Goal: Task Accomplishment & Management: Manage account settings

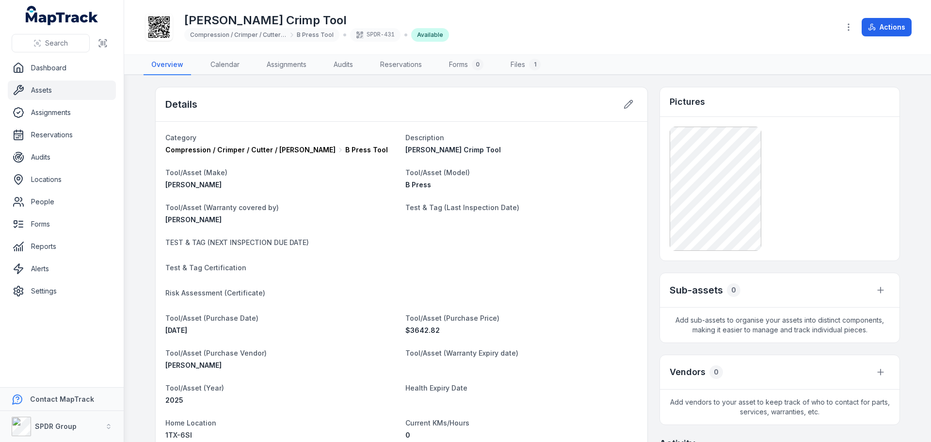
click at [25, 96] on link "Assets" at bounding box center [62, 89] width 108 height 19
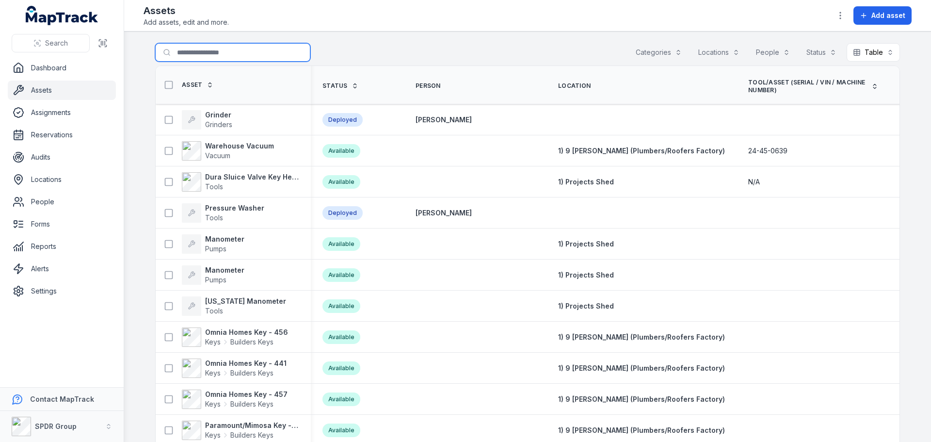
click at [201, 56] on input "Search for assets" at bounding box center [232, 52] width 155 height 18
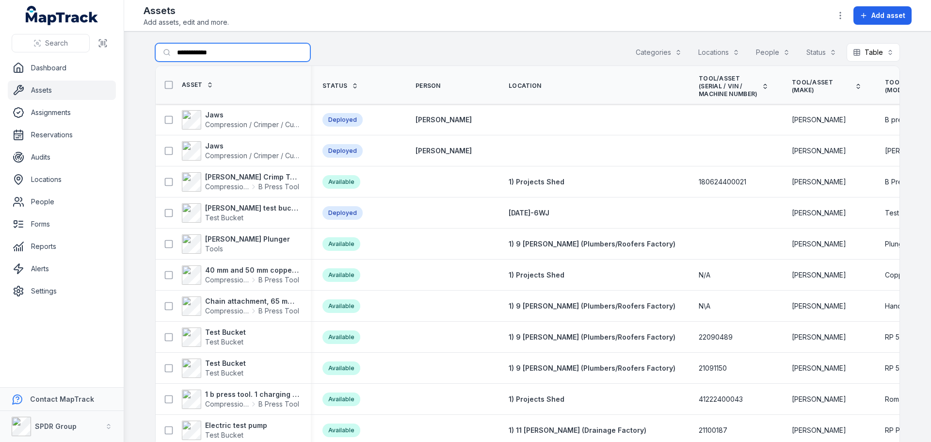
type input "**********"
click at [223, 179] on strong "[PERSON_NAME] Crimp Tool" at bounding box center [252, 177] width 94 height 10
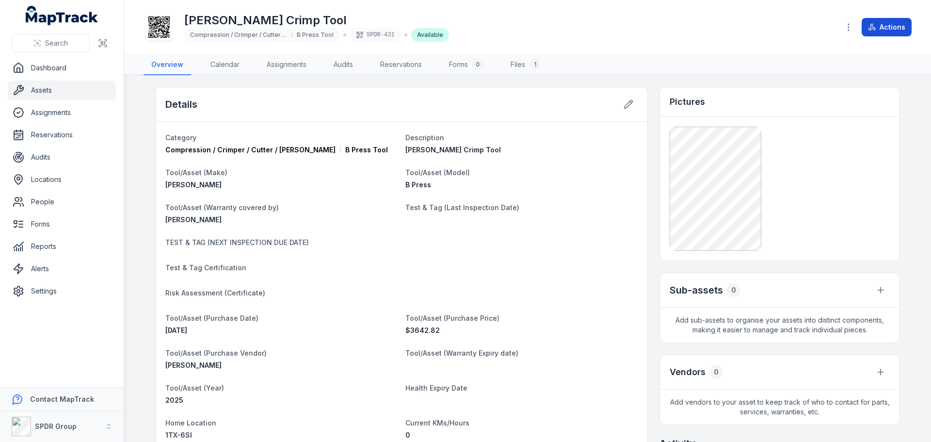
click at [883, 29] on button "Actions" at bounding box center [886, 27] width 50 height 18
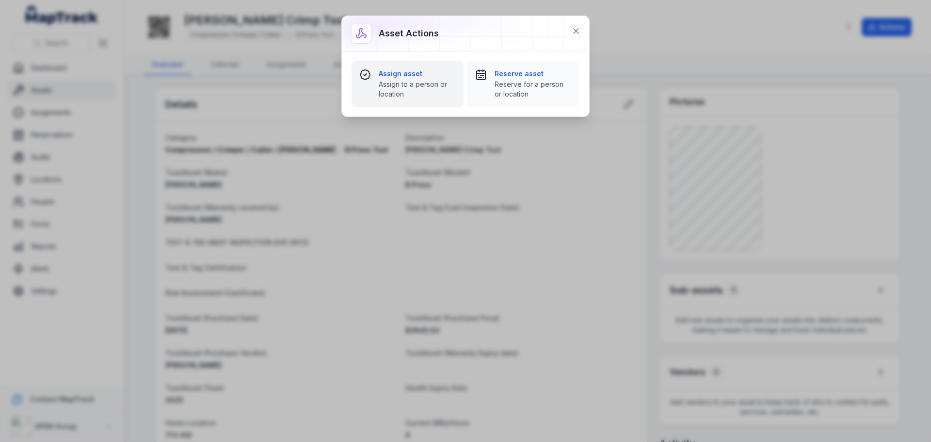
click at [406, 74] on strong "Assign asset" at bounding box center [417, 74] width 77 height 10
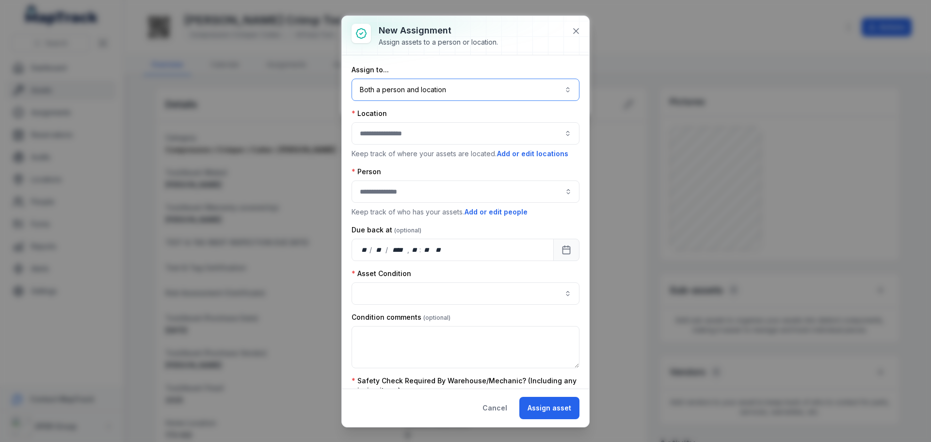
click at [364, 96] on button "Both a person and location ****" at bounding box center [465, 90] width 228 height 22
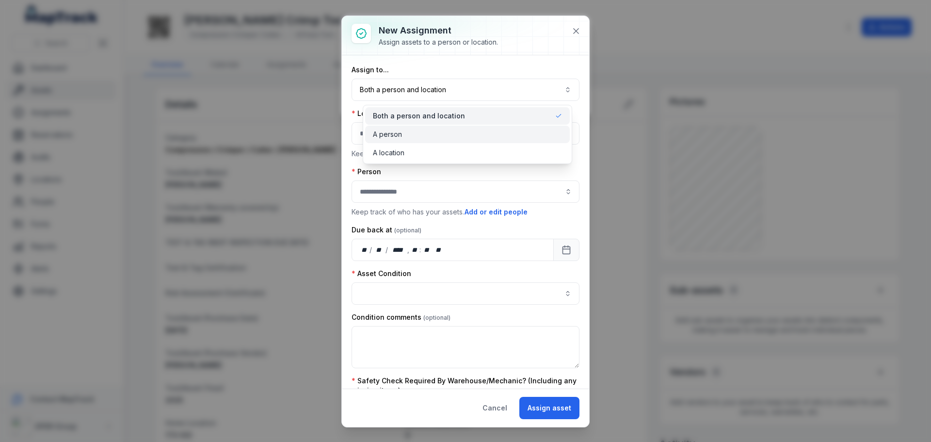
click at [381, 129] on span "A person" at bounding box center [387, 134] width 29 height 10
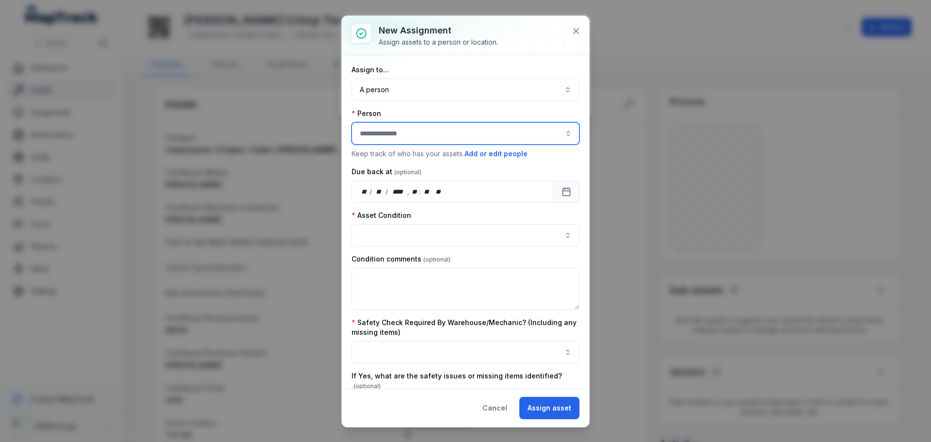
click at [381, 129] on input "assignment-add:person-label" at bounding box center [465, 133] width 228 height 22
click at [384, 161] on span "[PERSON_NAME]" at bounding box center [389, 160] width 54 height 10
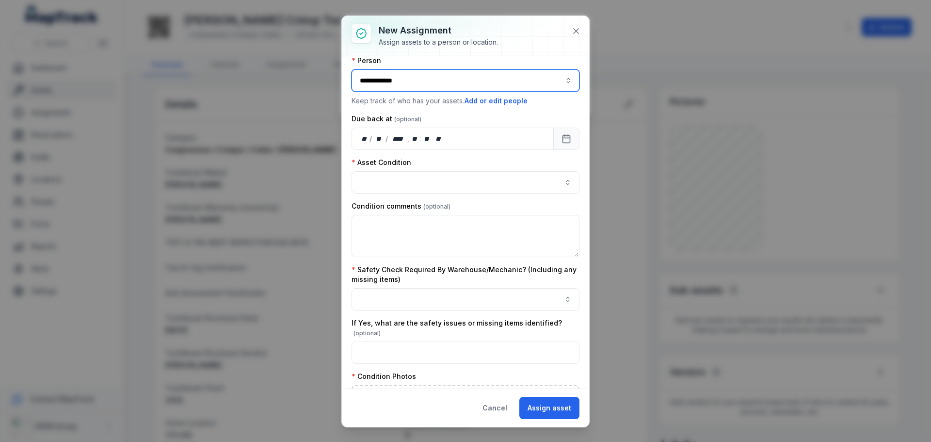
scroll to position [145, 0]
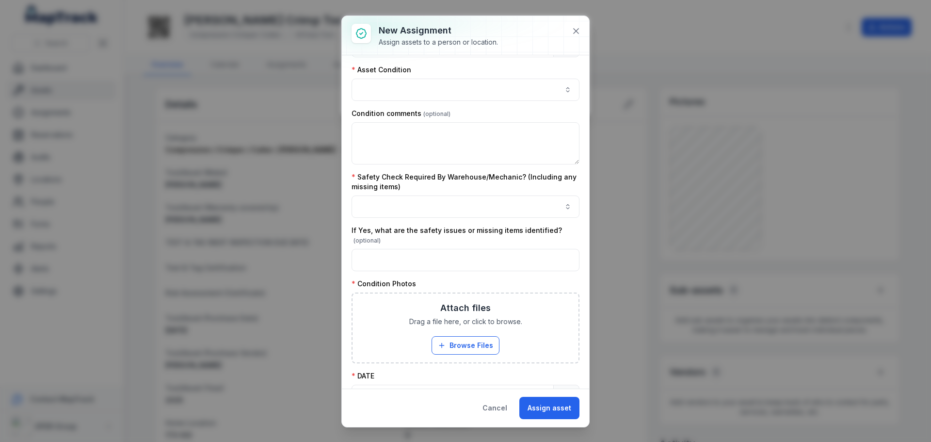
type input "**********"
click at [372, 81] on button "button" at bounding box center [465, 90] width 228 height 22
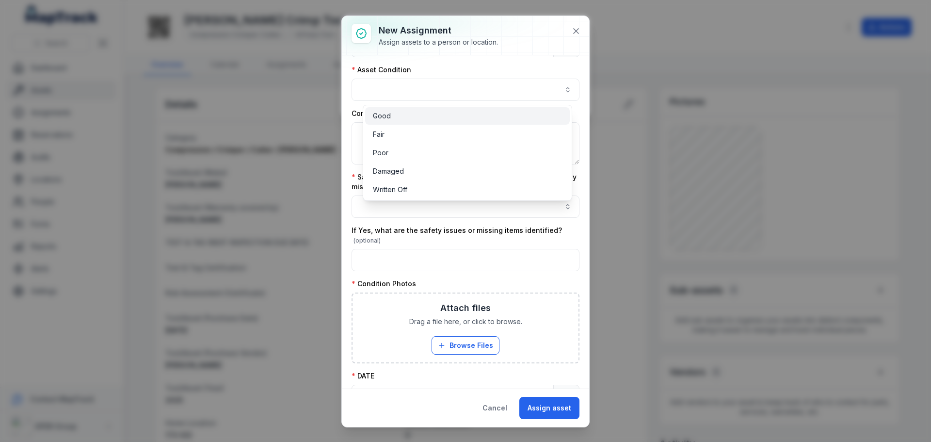
click at [379, 114] on span "Good" at bounding box center [382, 116] width 18 height 10
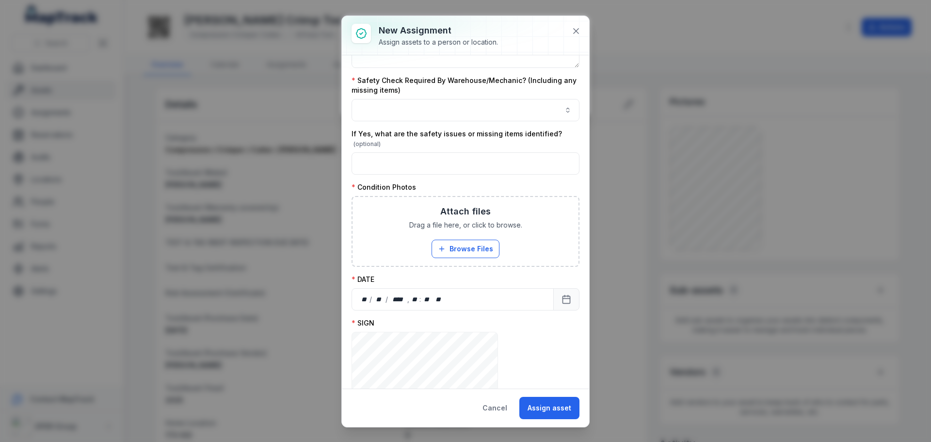
scroll to position [242, 0]
click at [380, 103] on button "button" at bounding box center [465, 109] width 228 height 22
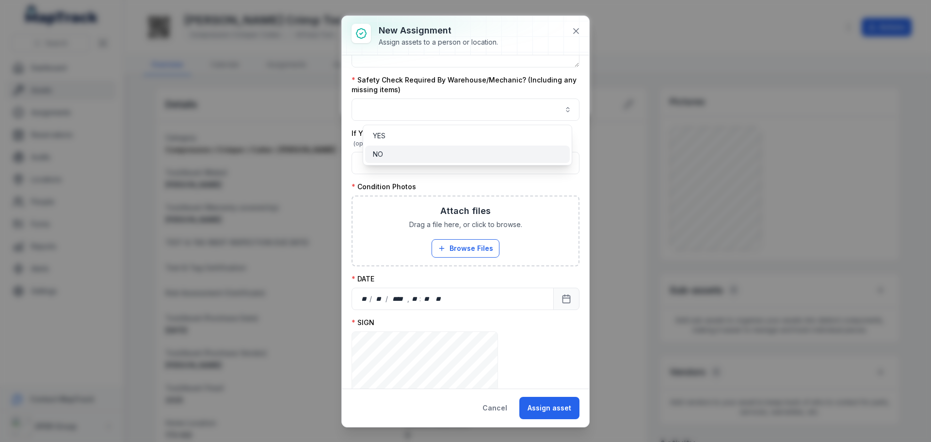
click at [382, 150] on span "NO" at bounding box center [378, 154] width 10 height 10
click at [427, 233] on div "**********" at bounding box center [465, 137] width 228 height 629
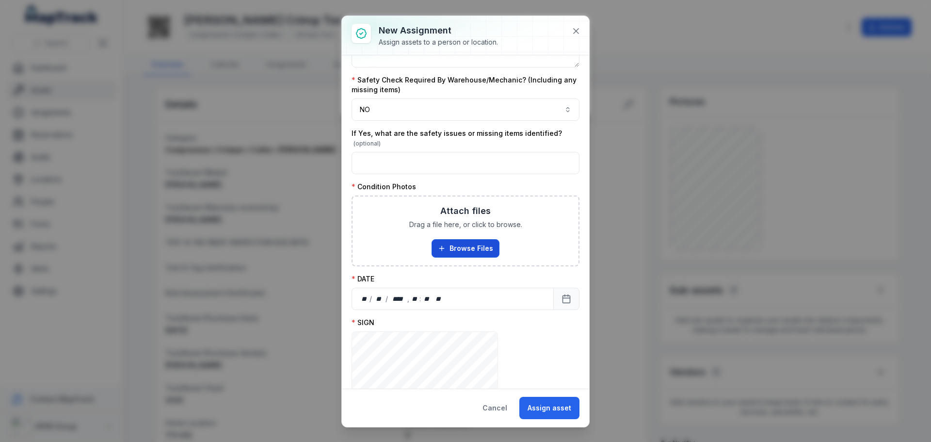
click at [446, 248] on button "Browse Files" at bounding box center [465, 248] width 68 height 18
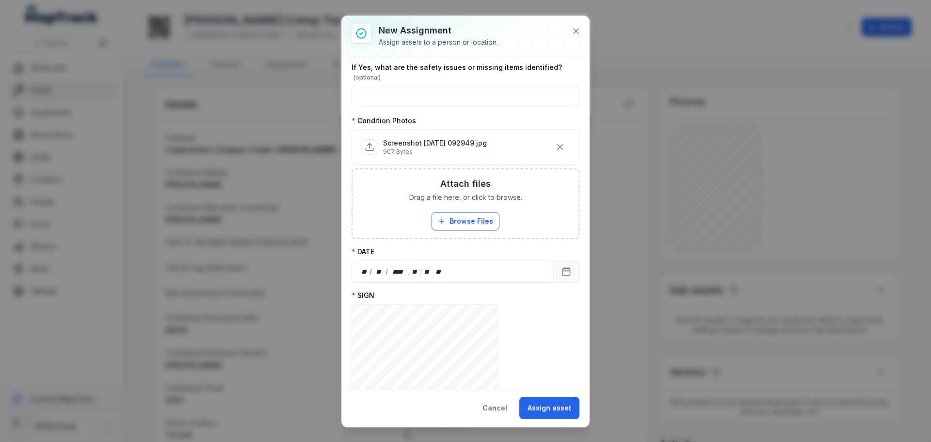
scroll to position [374, 0]
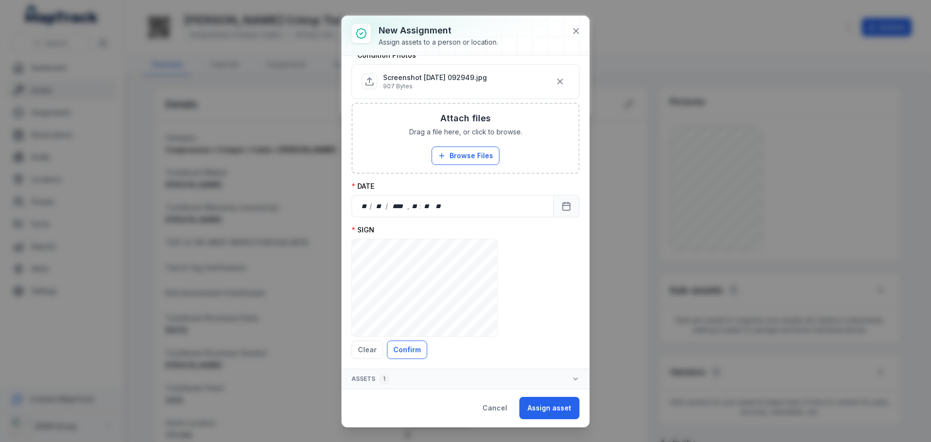
click at [519, 239] on div "SIGN ***** Clear Confirm" at bounding box center [465, 292] width 228 height 134
click at [449, 199] on div "** / ** / **** , ** : **   **" at bounding box center [452, 206] width 202 height 22
click at [553, 208] on button "Calendar" at bounding box center [566, 206] width 26 height 22
click at [404, 342] on button "Confirm" at bounding box center [407, 349] width 40 height 18
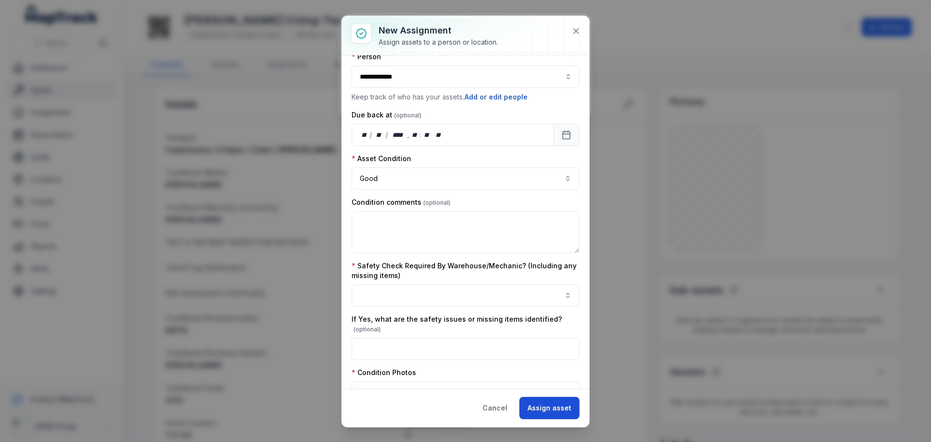
click at [559, 404] on button "Assign asset" at bounding box center [549, 408] width 60 height 22
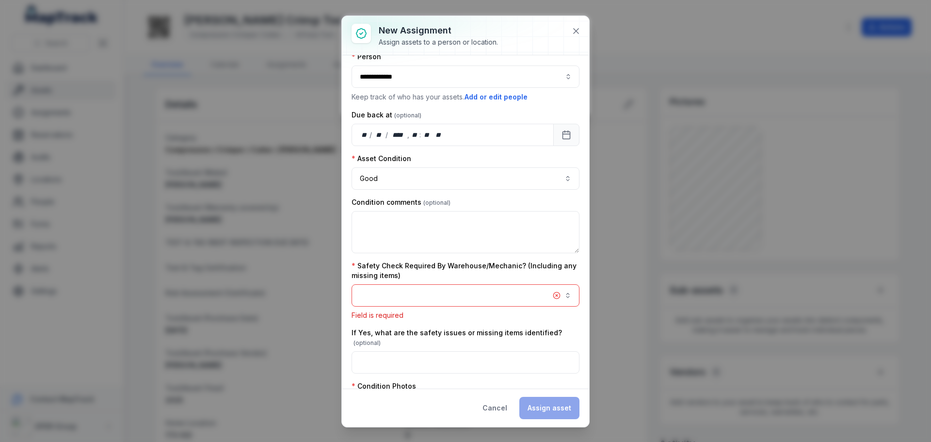
scroll to position [126, 0]
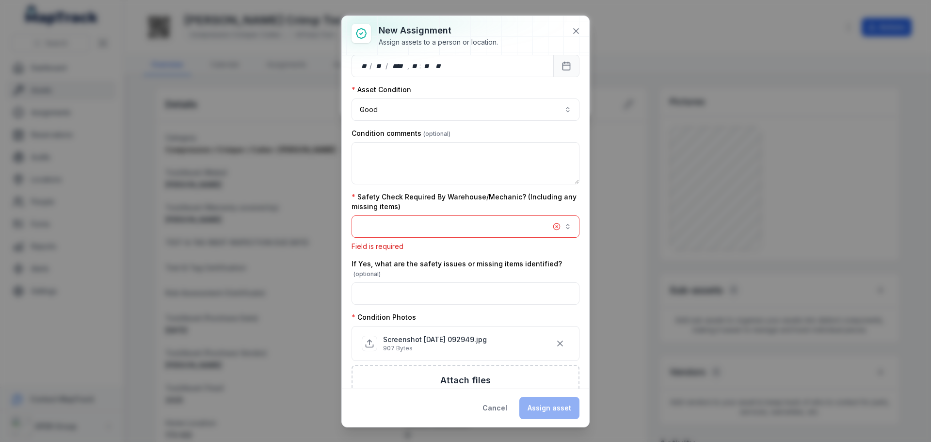
click at [527, 224] on button "button" at bounding box center [465, 226] width 228 height 22
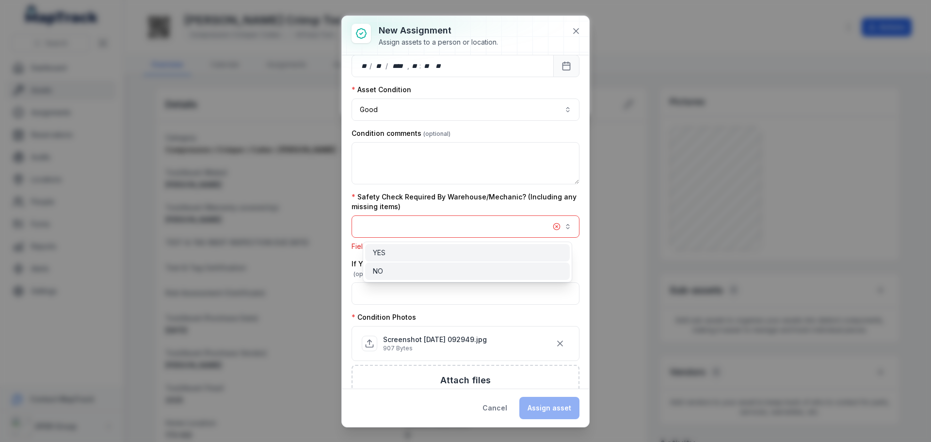
click at [494, 266] on div "NO" at bounding box center [467, 271] width 189 height 10
click at [551, 271] on div "NO" at bounding box center [467, 271] width 189 height 10
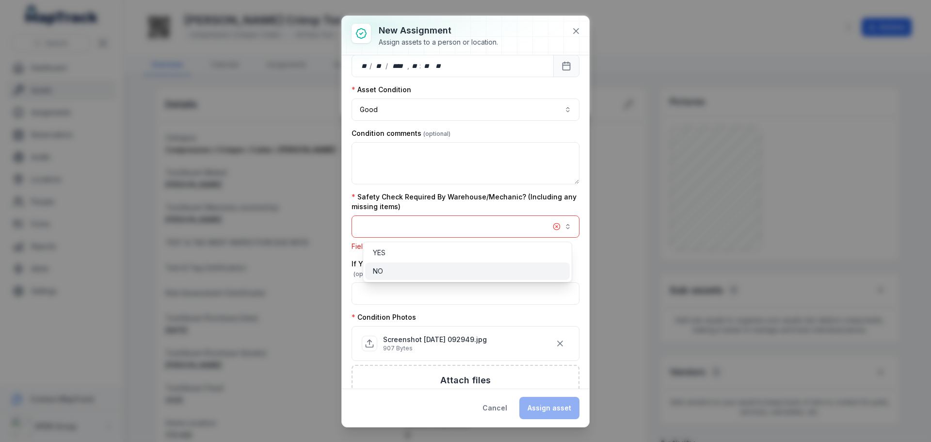
click at [551, 271] on div "NO" at bounding box center [467, 271] width 189 height 10
click at [555, 270] on div "NO" at bounding box center [467, 271] width 189 height 10
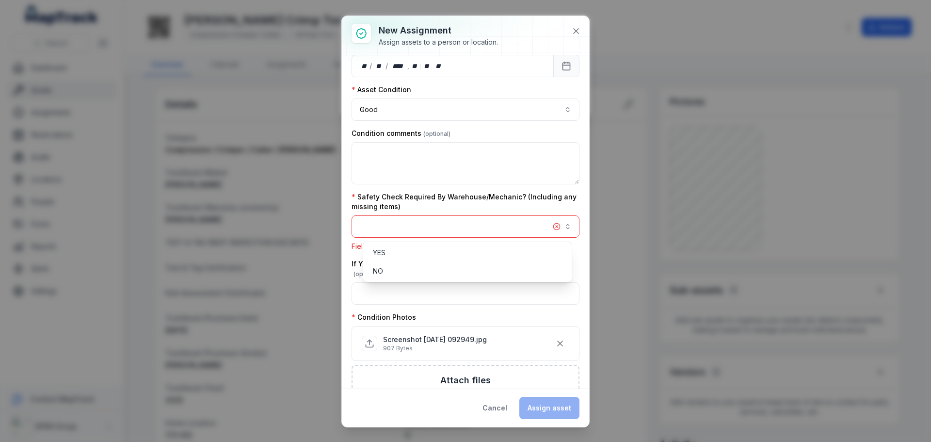
click at [545, 400] on div "**********" at bounding box center [465, 221] width 247 height 411
click at [395, 229] on button "button" at bounding box center [465, 226] width 228 height 22
click at [382, 264] on div "NO" at bounding box center [467, 270] width 205 height 17
click at [406, 269] on div "NO" at bounding box center [467, 271] width 189 height 10
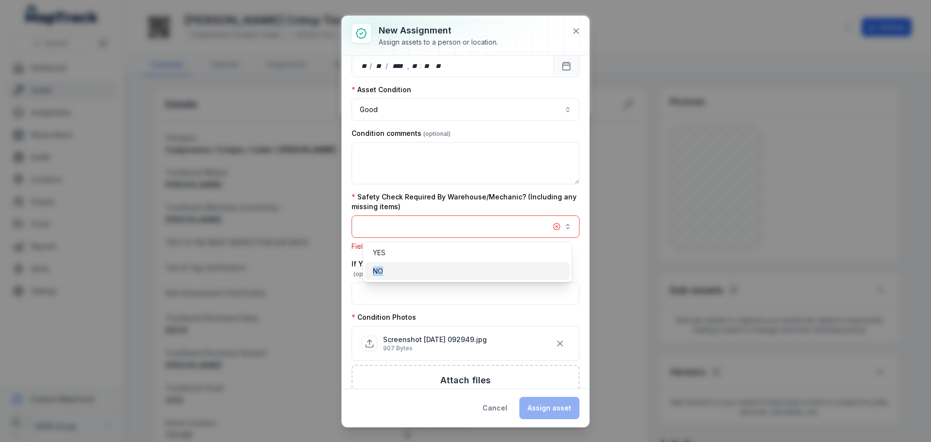
click at [406, 269] on div "NO" at bounding box center [467, 271] width 189 height 10
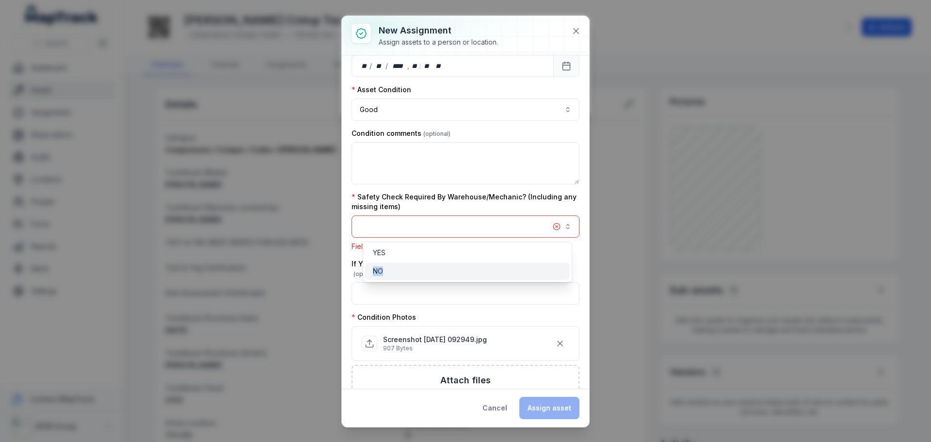
click at [406, 269] on div "NO" at bounding box center [467, 271] width 189 height 10
click at [451, 213] on div "Safety Check Required By Warehouse/Mechanic? (Including any missing items) Fiel…" at bounding box center [465, 221] width 228 height 59
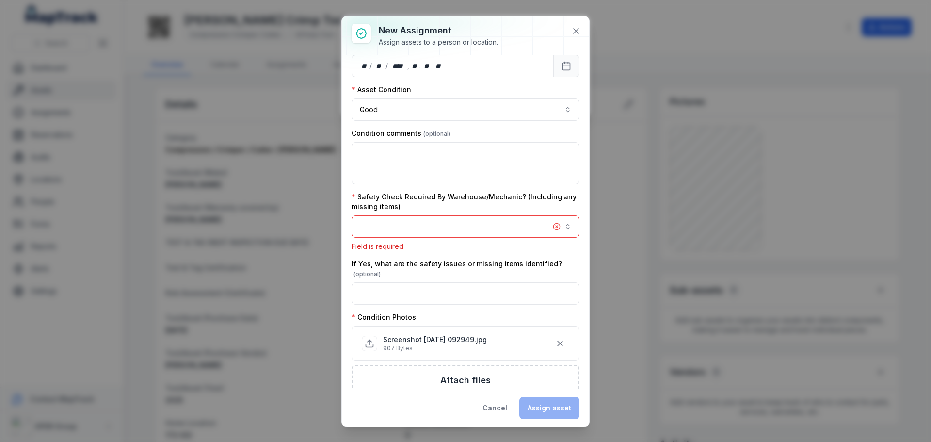
click at [439, 213] on div "Safety Check Required By Warehouse/Mechanic? (Including any missing items) Fiel…" at bounding box center [465, 221] width 228 height 59
click at [427, 230] on button "button" at bounding box center [465, 226] width 228 height 22
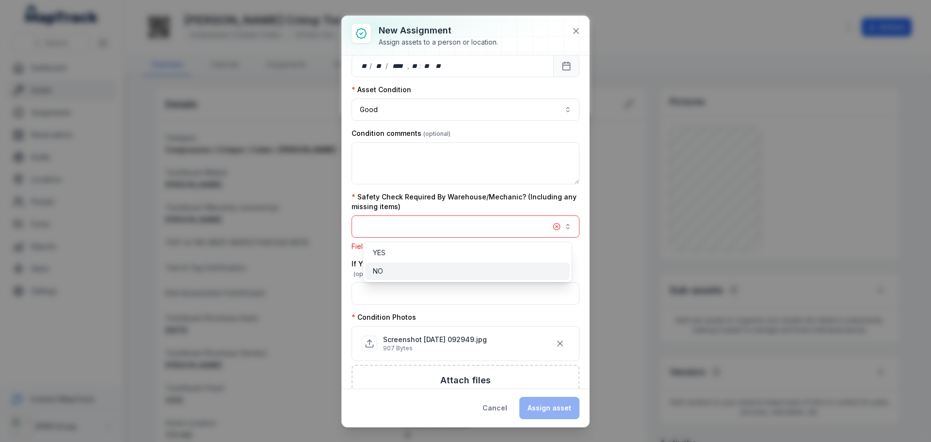
click at [392, 278] on div "NO" at bounding box center [467, 270] width 205 height 17
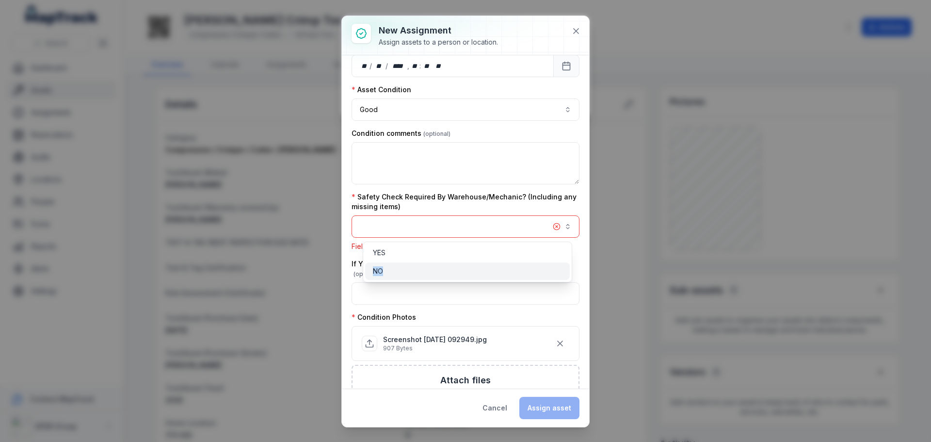
click at [392, 278] on div "NO" at bounding box center [467, 270] width 205 height 17
click at [566, 273] on div "NO" at bounding box center [467, 270] width 205 height 17
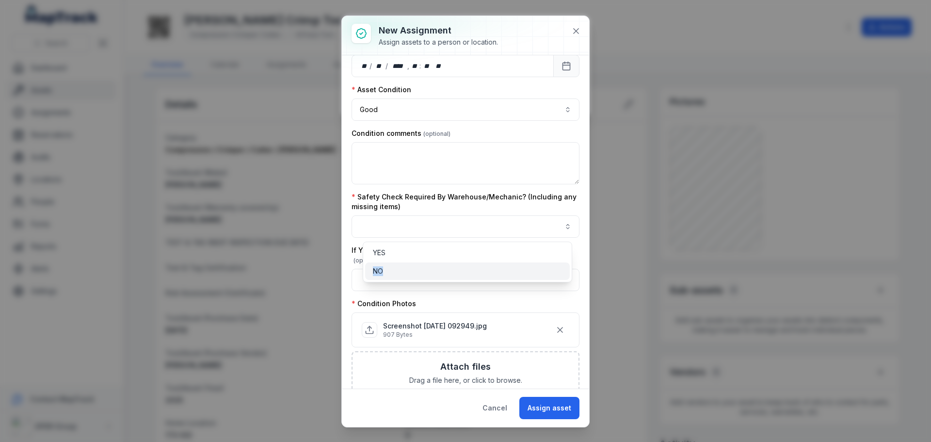
click at [566, 273] on div "NO" at bounding box center [467, 270] width 205 height 17
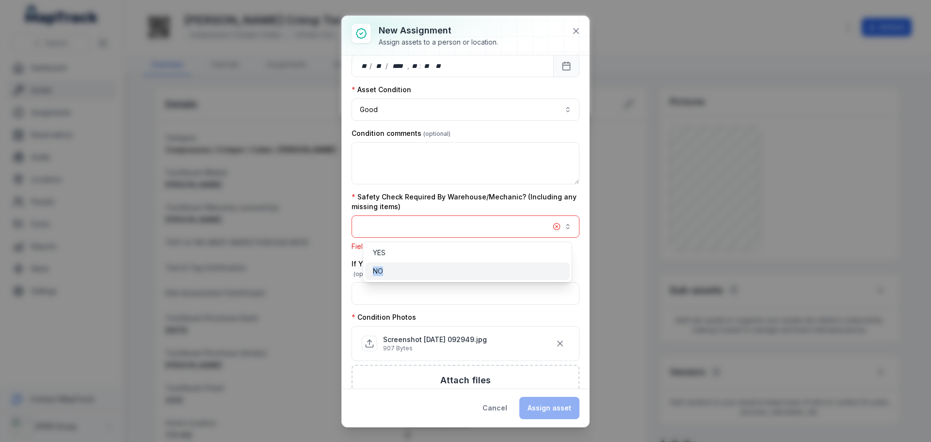
click at [566, 273] on div "NO" at bounding box center [467, 270] width 205 height 17
click at [378, 273] on span "NO" at bounding box center [378, 271] width 10 height 10
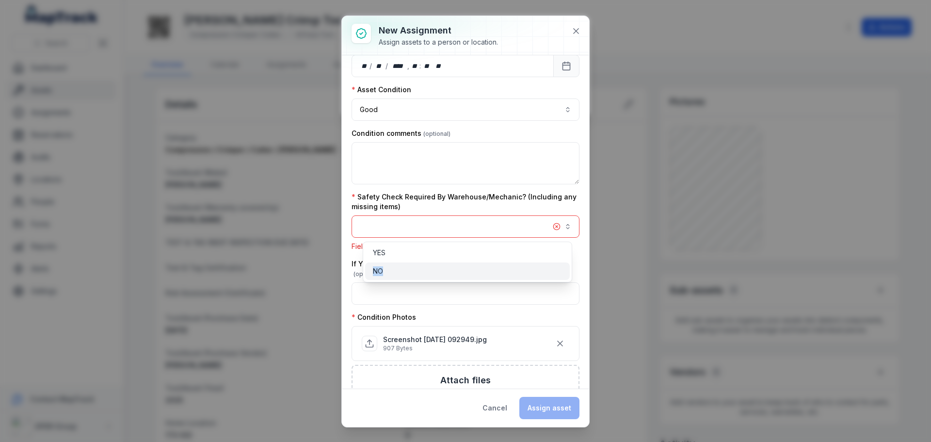
click at [378, 273] on span "NO" at bounding box center [378, 271] width 10 height 10
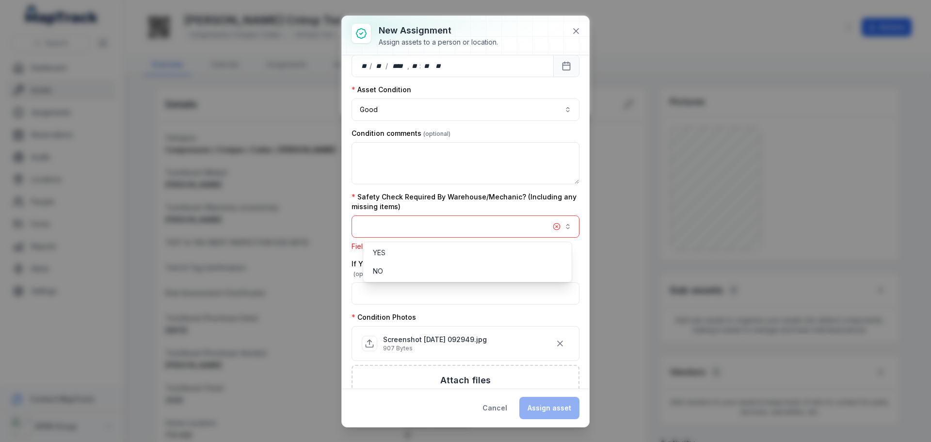
click at [572, 28] on div "**********" at bounding box center [465, 221] width 247 height 411
click at [553, 225] on button "button" at bounding box center [465, 226] width 228 height 22
click at [513, 267] on div "NO" at bounding box center [467, 271] width 189 height 10
click at [511, 264] on div "NO" at bounding box center [467, 270] width 205 height 17
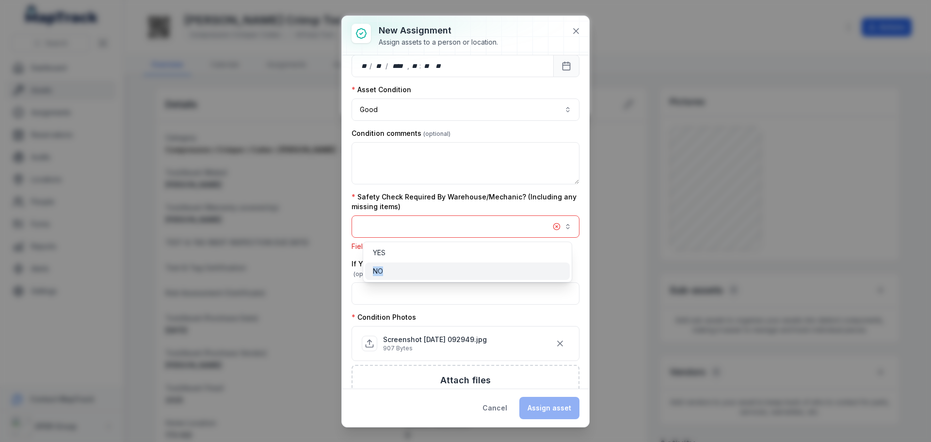
click at [511, 264] on div "NO" at bounding box center [467, 270] width 205 height 17
click at [572, 31] on div "**********" at bounding box center [465, 221] width 247 height 411
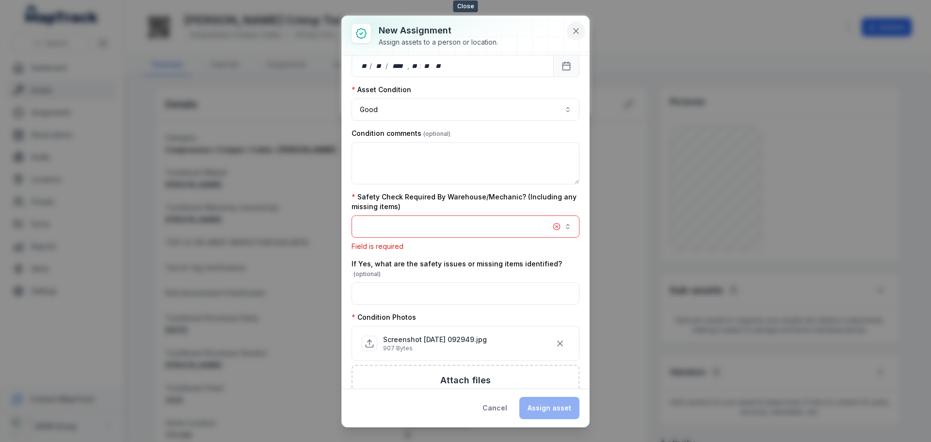
click at [577, 31] on icon at bounding box center [576, 31] width 5 height 5
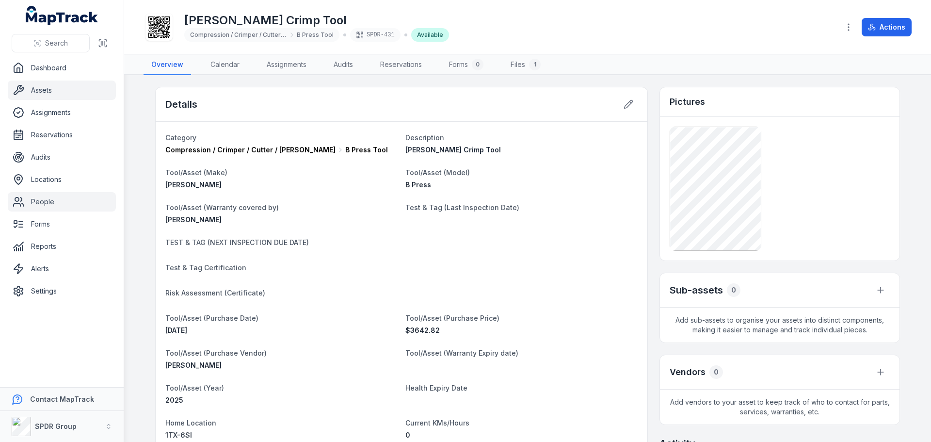
click at [34, 198] on link "People" at bounding box center [62, 201] width 108 height 19
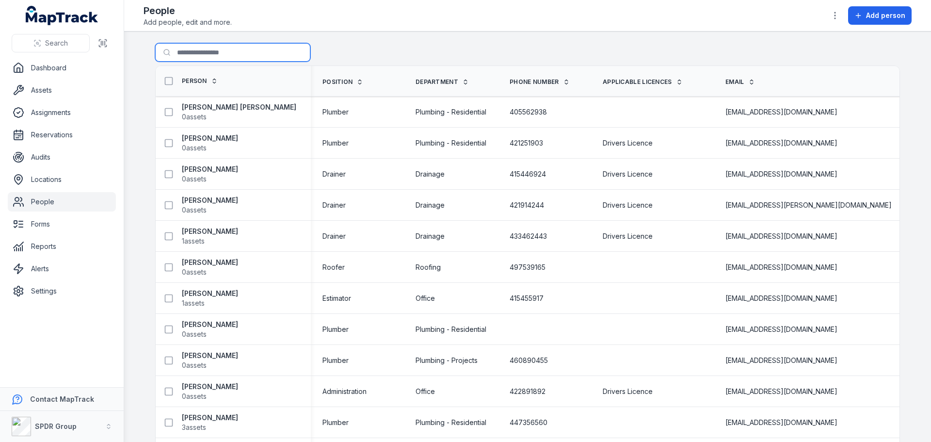
click at [196, 55] on input "Search for people" at bounding box center [232, 52] width 155 height 18
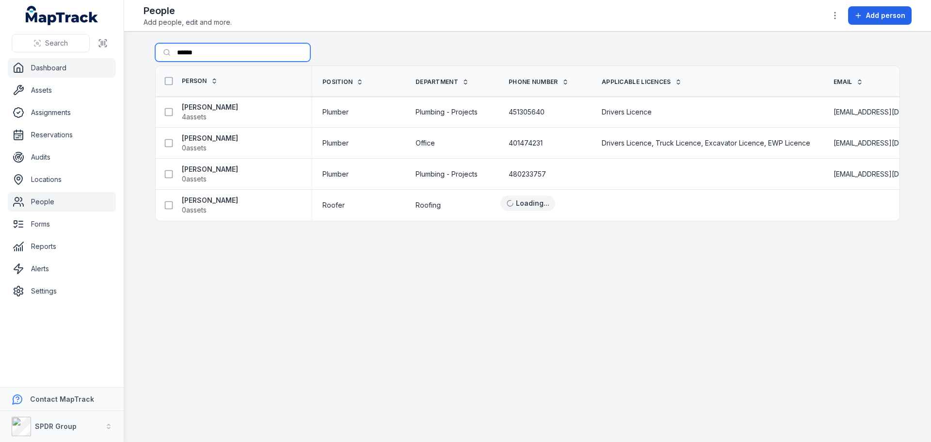
drag, startPoint x: 205, startPoint y: 55, endPoint x: 98, endPoint y: 66, distance: 107.2
click at [101, 66] on div "Search Dashboard Assets Assignments Reservations Audits Locations People Forms …" at bounding box center [465, 221] width 931 height 442
type input "*****"
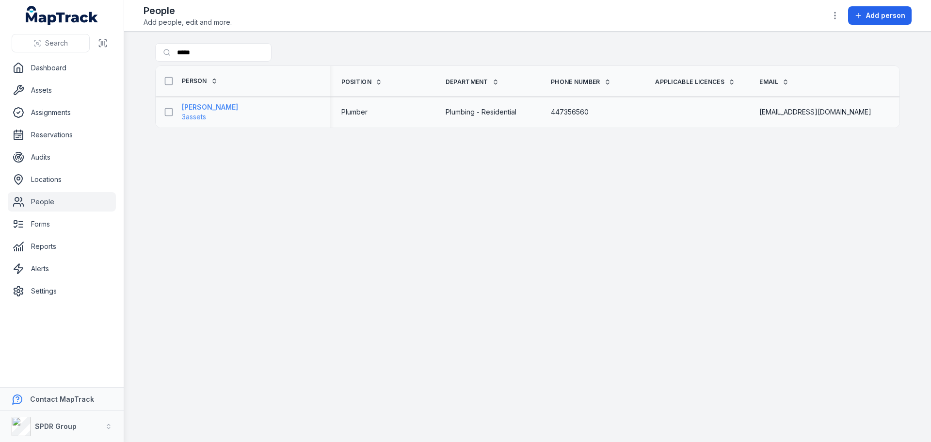
click at [194, 113] on span "3 assets" at bounding box center [194, 117] width 24 height 10
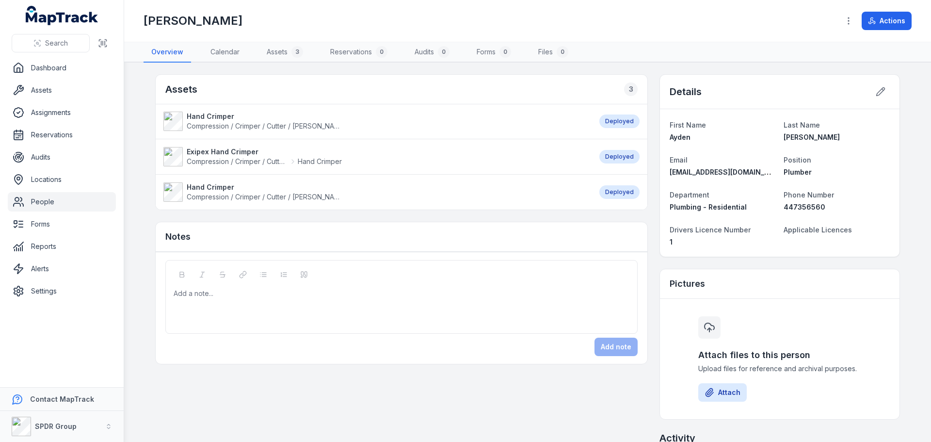
click at [223, 113] on strong "Hand Crimper" at bounding box center [264, 117] width 155 height 10
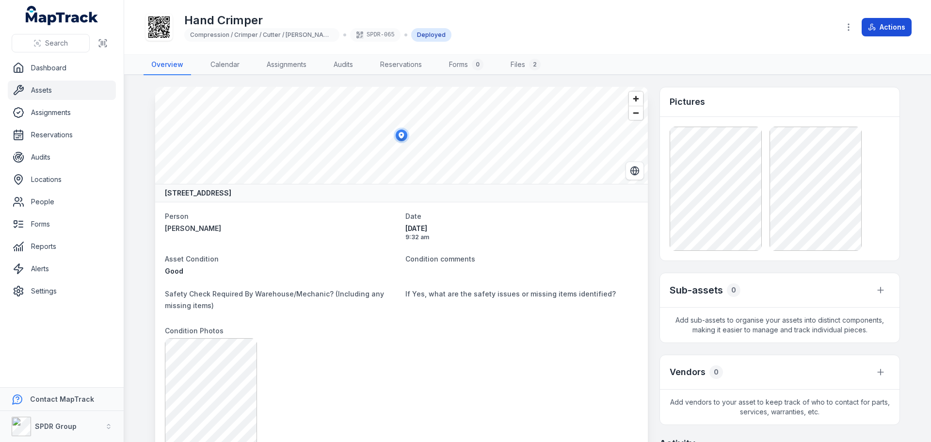
click at [877, 24] on button "Actions" at bounding box center [886, 27] width 50 height 18
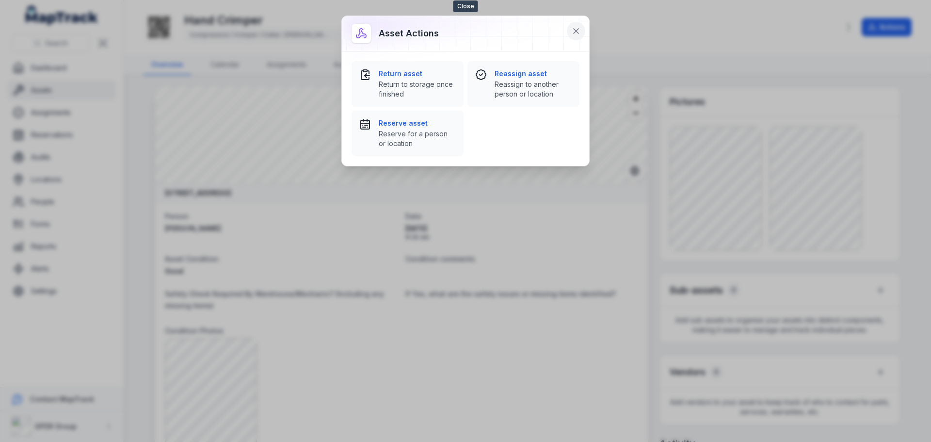
click at [580, 26] on icon at bounding box center [576, 31] width 10 height 10
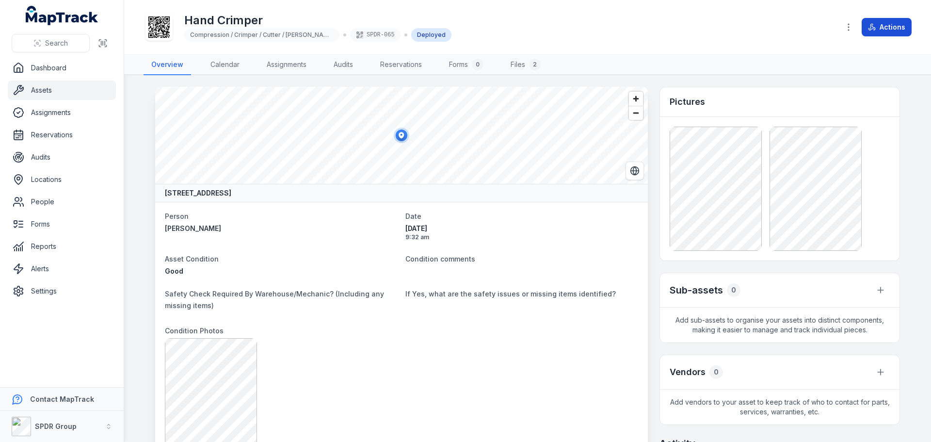
click at [897, 24] on button "Actions" at bounding box center [886, 27] width 50 height 18
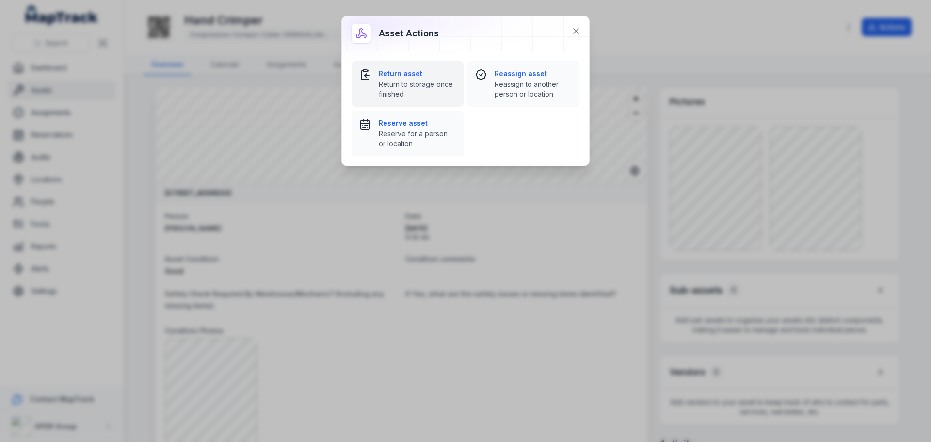
click at [395, 74] on strong "Return asset" at bounding box center [417, 74] width 77 height 10
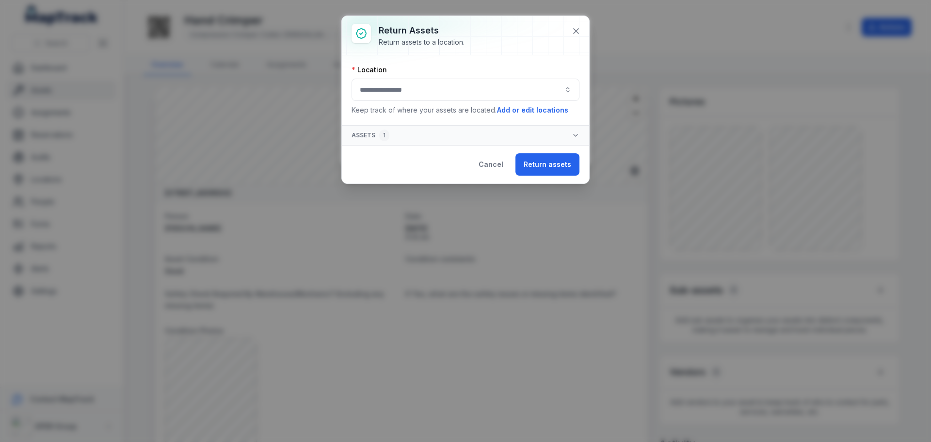
click at [395, 96] on button "button" at bounding box center [465, 90] width 228 height 22
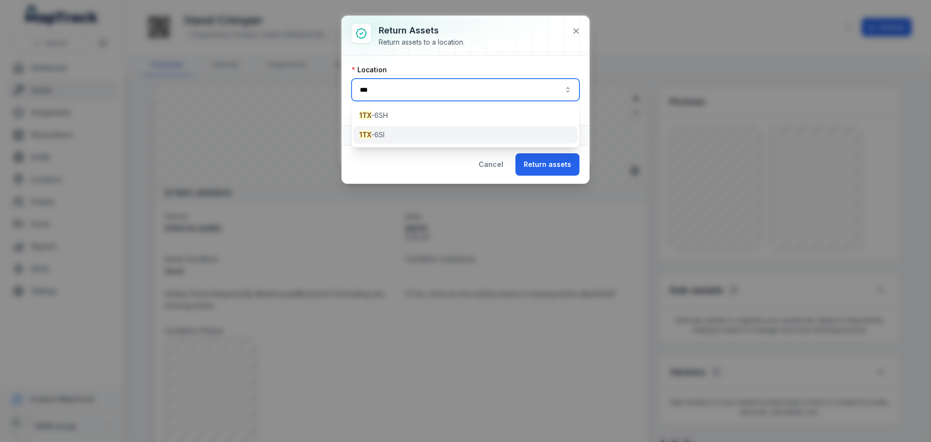
type input "***"
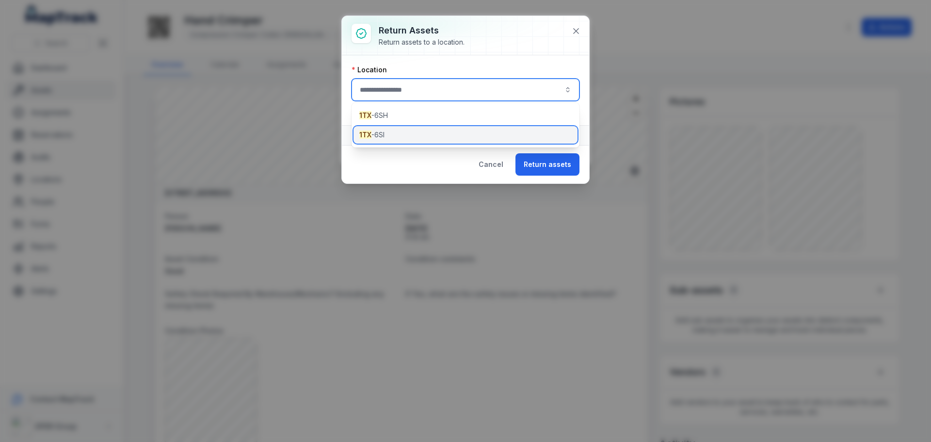
click at [405, 134] on div "1TX -6SI" at bounding box center [465, 134] width 224 height 17
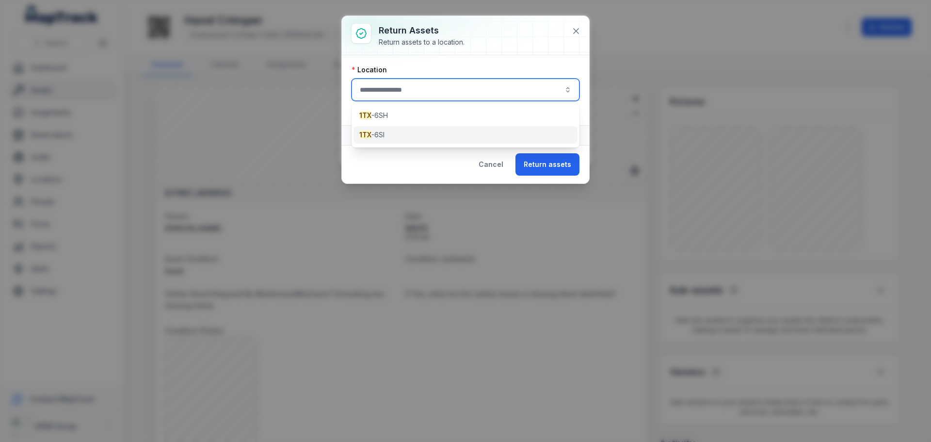
type input "*******"
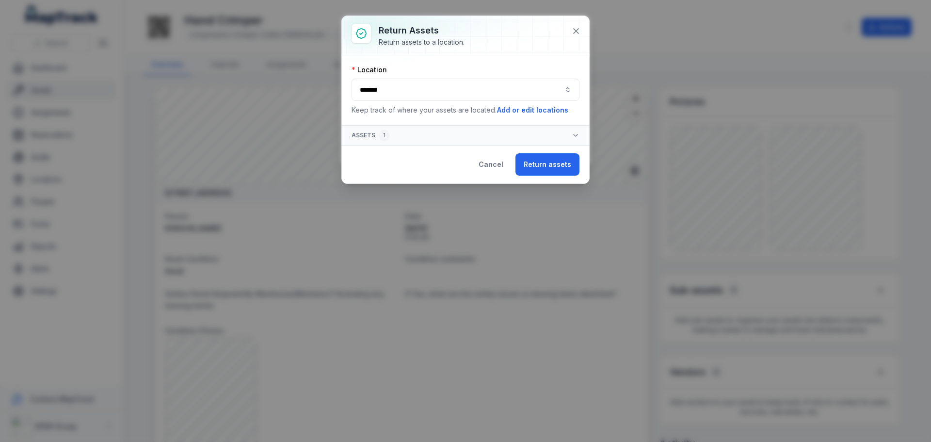
click at [532, 153] on div "Cancel Return assets" at bounding box center [465, 164] width 247 height 38
click at [533, 159] on button "Return assets" at bounding box center [547, 164] width 64 height 22
